Goal: Information Seeking & Learning: Learn about a topic

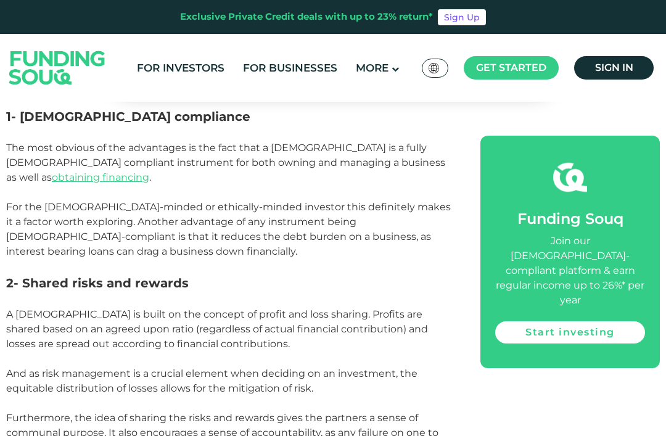
scroll to position [768, 0]
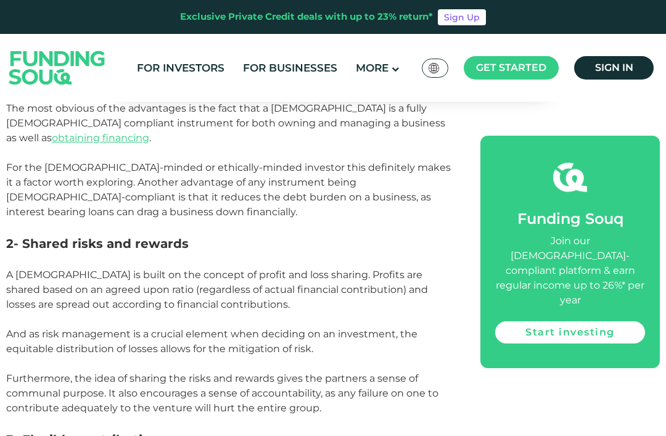
click at [14, 144] on span "The most obvious of the advantages is the fact that a [DEMOGRAPHIC_DATA] is a f…" at bounding box center [225, 122] width 439 height 41
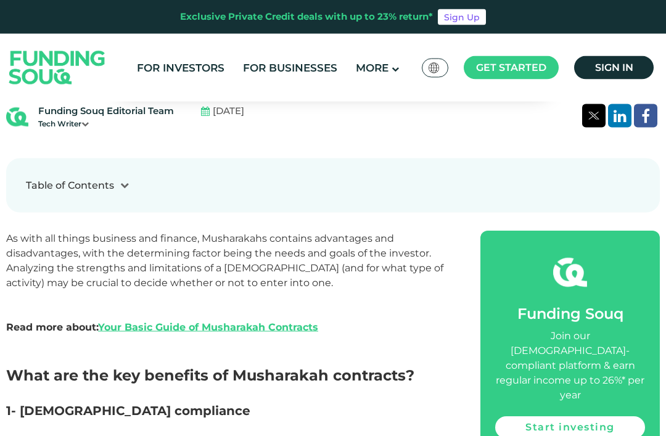
scroll to position [475, 0]
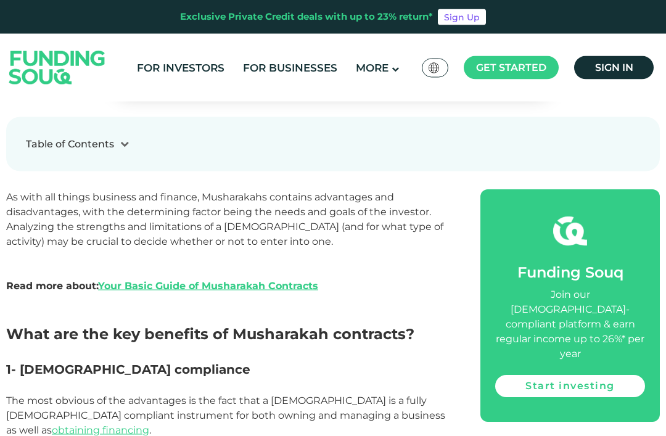
click at [13, 235] on span "As with all things business and finance, Musharakahs contains advantages and di…" at bounding box center [224, 219] width 437 height 56
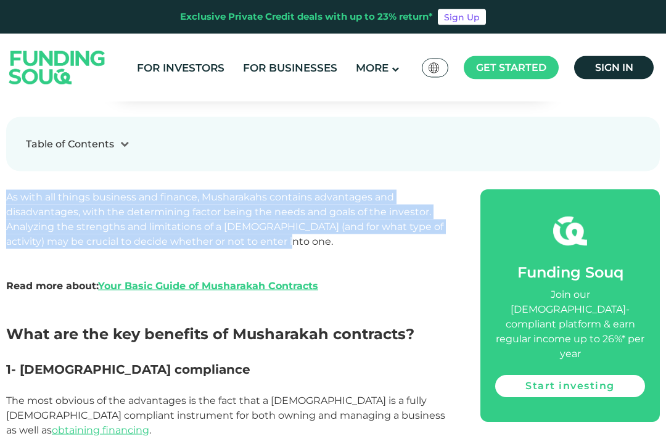
copy span "As with all things business and finance, Musharakahs contains advantages and di…"
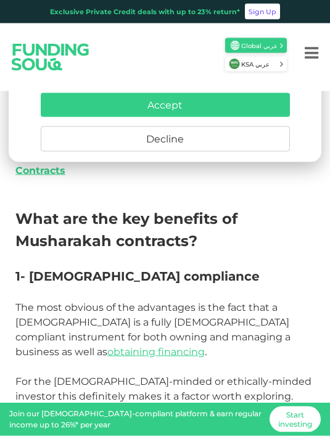
scroll to position [572, 0]
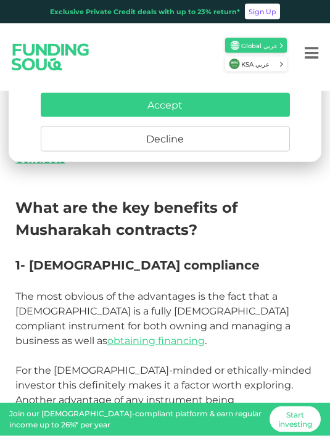
click at [20, 290] on span "The most obvious of the advantages is the fact that a [DEMOGRAPHIC_DATA] is a f…" at bounding box center [152, 318] width 275 height 56
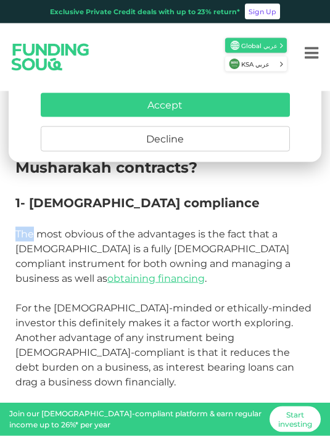
scroll to position [639, 0]
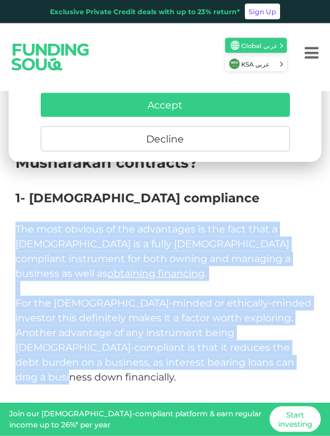
copy div "The most obvious of the advantages is the fact that a Musharakah is a fully Sha…"
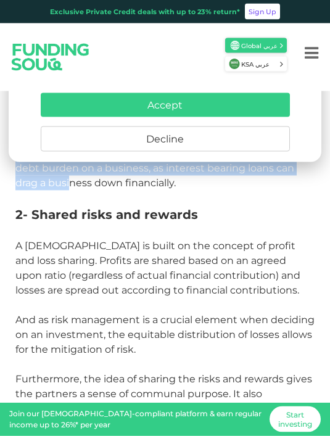
scroll to position [827, 0]
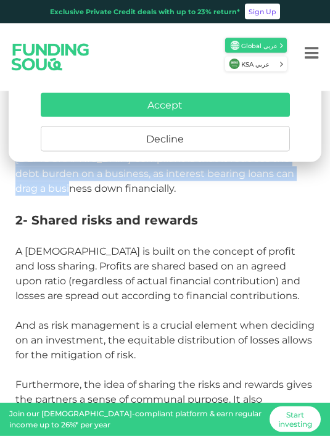
click at [17, 245] on span "A [DEMOGRAPHIC_DATA] is built on the concept of profit and loss sharing. Profit…" at bounding box center [157, 273] width 285 height 56
copy div "A Musharakah is built on the concept of profit and loss sharing. Profits are sh…"
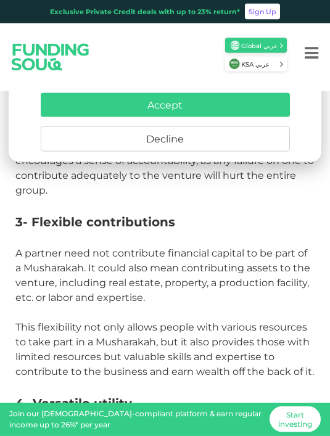
scroll to position [1076, 0]
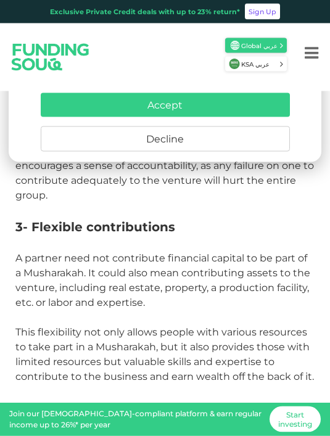
copy div "A partner need not contribute financial capital to be part of a Musharakah. It …"
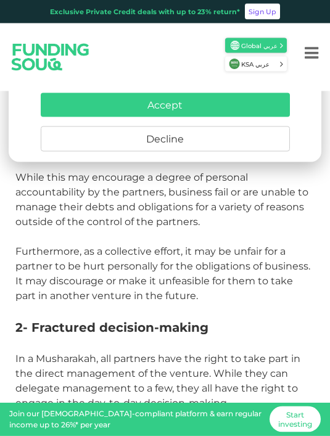
scroll to position [1744, 0]
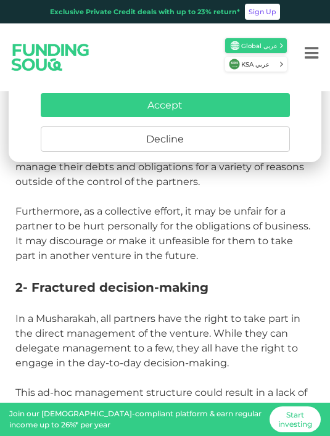
click at [189, 146] on button "Decline" at bounding box center [165, 138] width 249 height 25
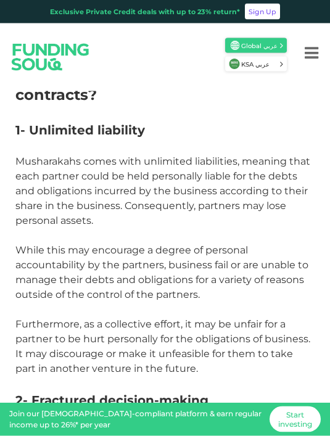
scroll to position [1627, 0]
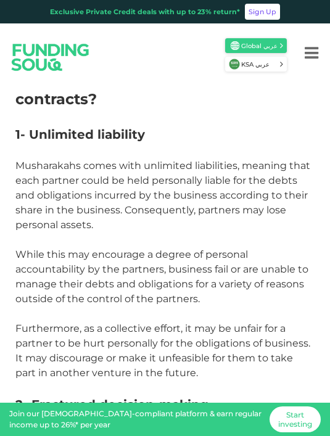
click at [28, 160] on span "Musharakahs comes with unlimited liabilities, meaning that each partner could b…" at bounding box center [162, 195] width 295 height 71
copy div "Musharakahs comes with unlimited liabilities, meaning that each partner could b…"
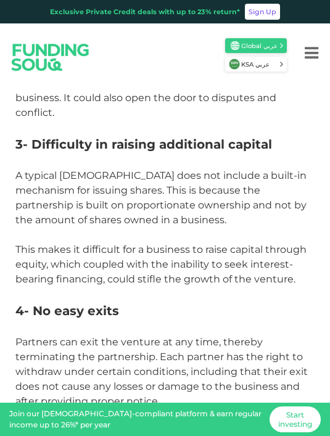
scroll to position [2097, 0]
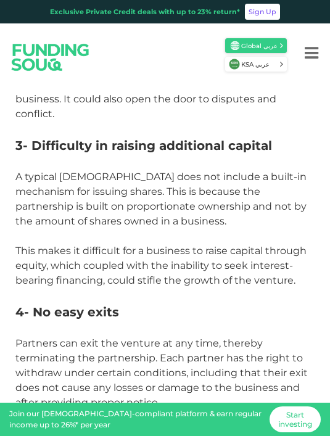
click at [23, 171] on span "A typical [DEMOGRAPHIC_DATA] does not include a built-in mechanism for issuing …" at bounding box center [160, 199] width 291 height 56
click at [22, 171] on span "A typical [DEMOGRAPHIC_DATA] does not include a built-in mechanism for issuing …" at bounding box center [160, 199] width 291 height 56
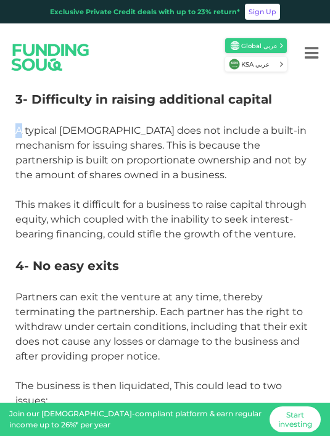
scroll to position [2127, 0]
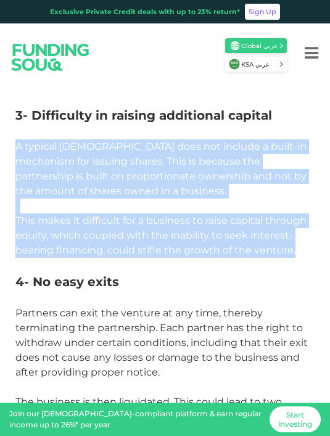
copy div "A typical Musharakah does not include a built-in mechanism for issuing shares. …"
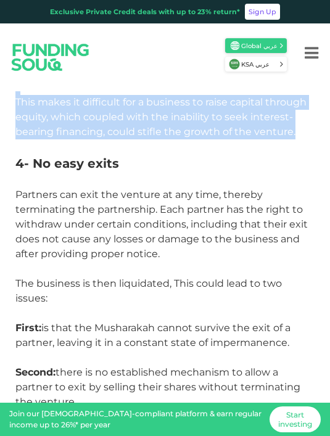
scroll to position [2240, 0]
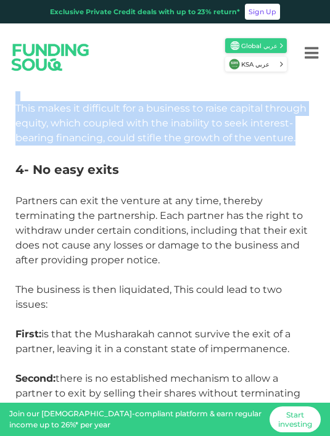
click at [18, 195] on span "Partners can exit the venture at any time, thereby terminating the partnership.…" at bounding box center [161, 230] width 292 height 71
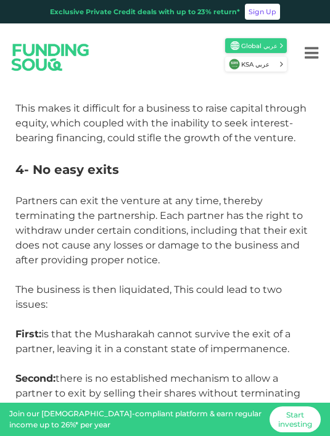
click at [17, 195] on span "Partners can exit the venture at any time, thereby terminating the partnership.…" at bounding box center [161, 230] width 292 height 71
copy div "Partners can exit the venture at any time, thereby terminating the partnership.…"
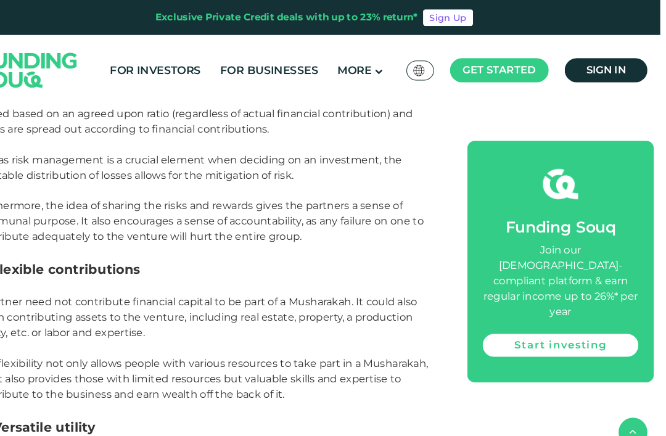
scroll to position [912, 0]
